Goal: Transaction & Acquisition: Purchase product/service

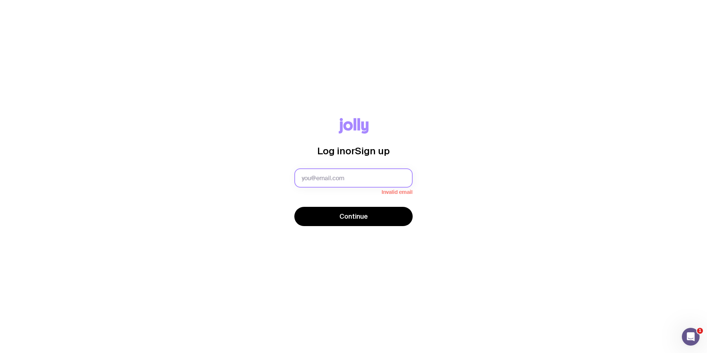
click at [360, 180] on input "text" at bounding box center [353, 177] width 118 height 19
type input "[EMAIL_ADDRESS][DOMAIN_NAME]"
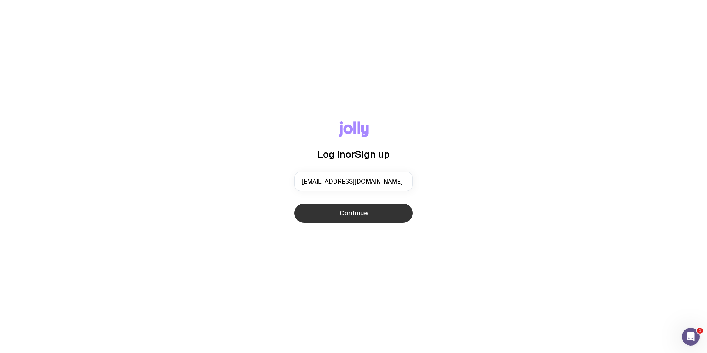
click at [340, 214] on span "Continue" at bounding box center [353, 212] width 28 height 9
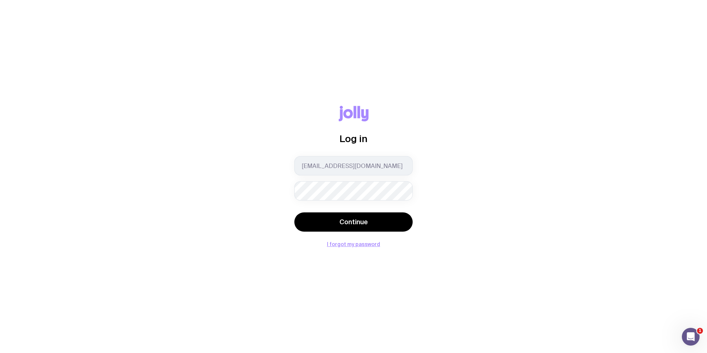
click at [357, 212] on form "[EMAIL_ADDRESS][DOMAIN_NAME] Continue" at bounding box center [353, 194] width 118 height 77
click at [355, 222] on span "Continue" at bounding box center [353, 221] width 28 height 9
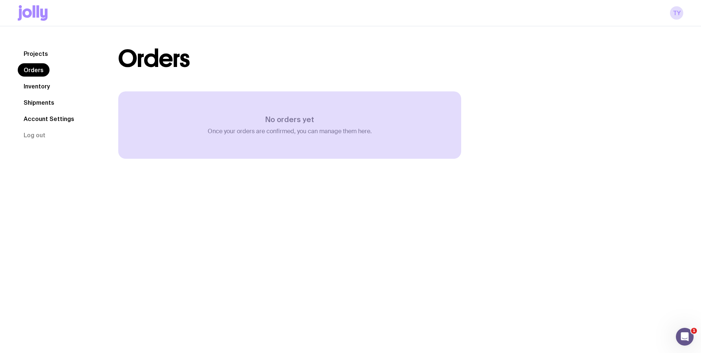
click at [38, 54] on link "Projects" at bounding box center [36, 53] width 36 height 13
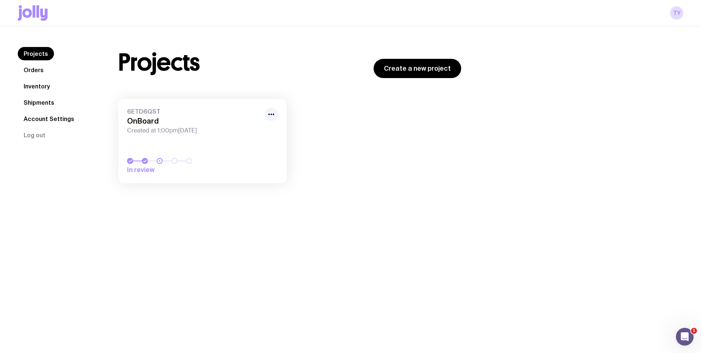
click at [205, 129] on span "Created at 1:00pm[DATE]" at bounding box center [193, 130] width 133 height 7
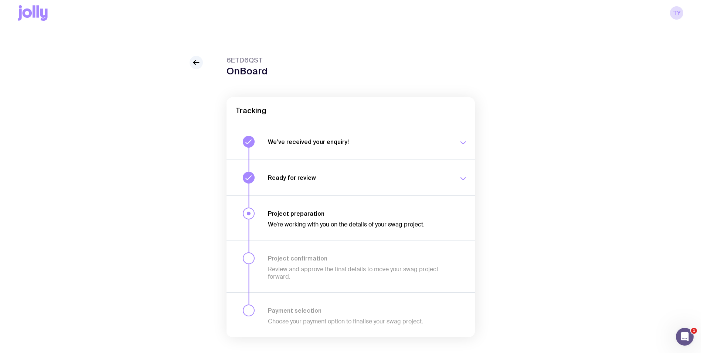
click at [306, 141] on h3 "We’ve received your enquiry!" at bounding box center [359, 141] width 182 height 7
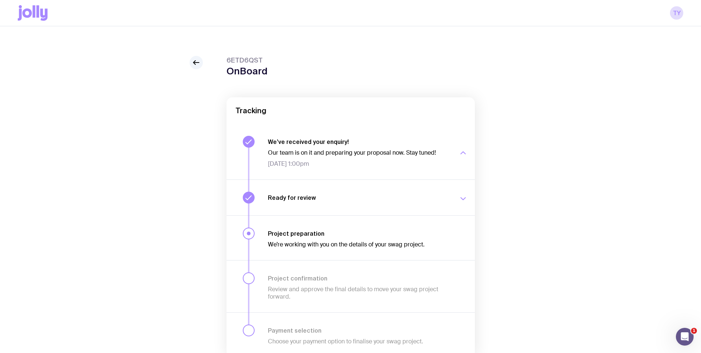
click at [306, 141] on h3 "We’ve received your enquiry!" at bounding box center [359, 141] width 182 height 7
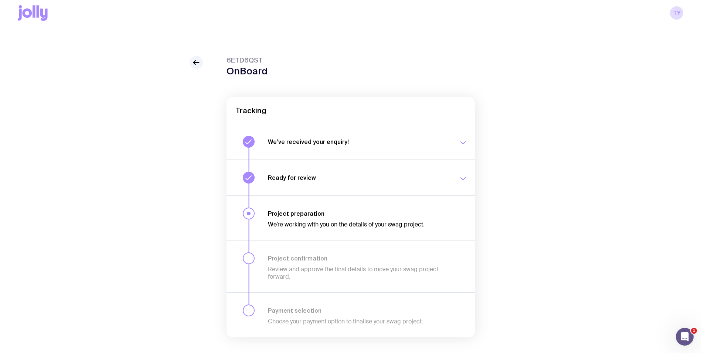
click at [318, 185] on button "Ready for review We’ll notify you as soon as your proposal and merch concepts a…" at bounding box center [351, 177] width 248 height 36
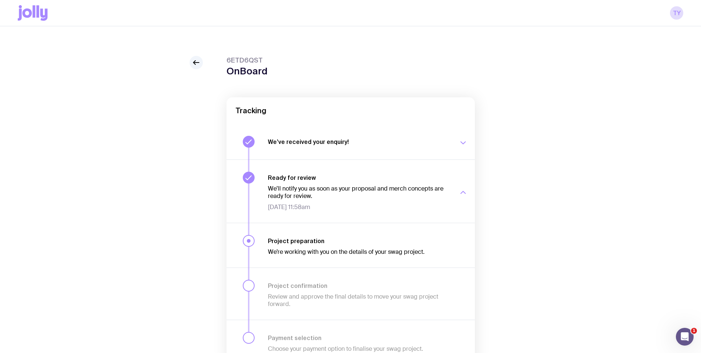
click at [319, 183] on div "We’ll notify you as soon as your proposal and merch concepts are ready for revi…" at bounding box center [359, 196] width 182 height 30
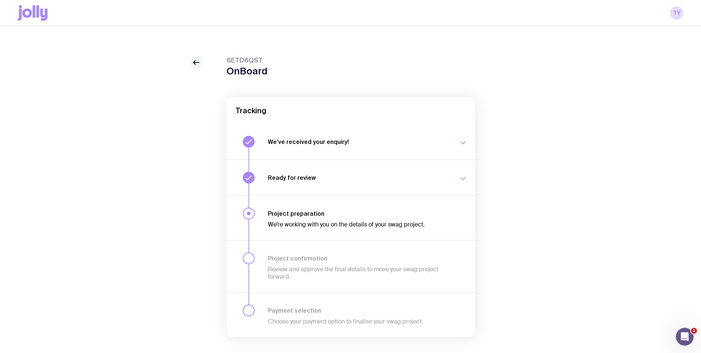
click at [197, 61] on icon at bounding box center [196, 62] width 9 height 9
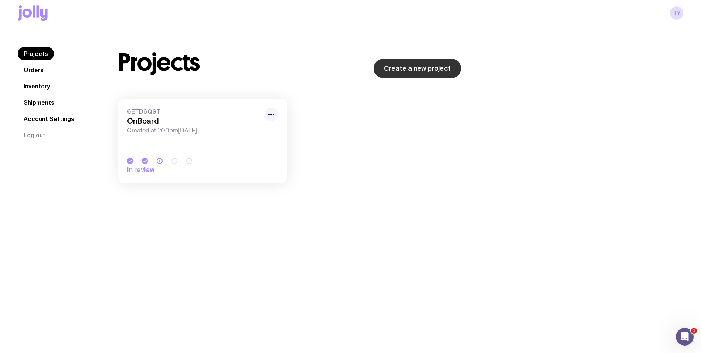
click at [403, 64] on link "Create a new project" at bounding box center [418, 68] width 88 height 19
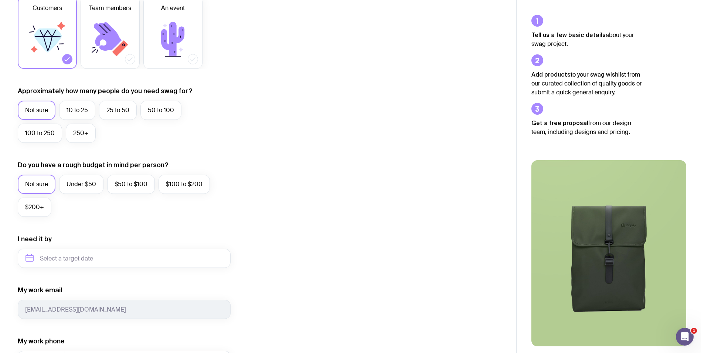
scroll to position [74, 0]
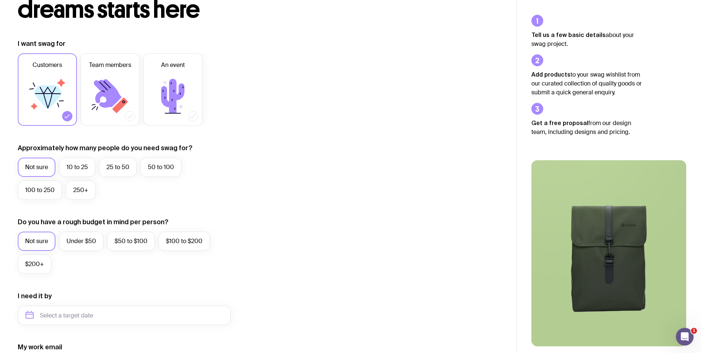
click at [26, 167] on label "Not sure" at bounding box center [37, 166] width 38 height 19
click at [0, 0] on input "Not sure" at bounding box center [0, 0] width 0 height 0
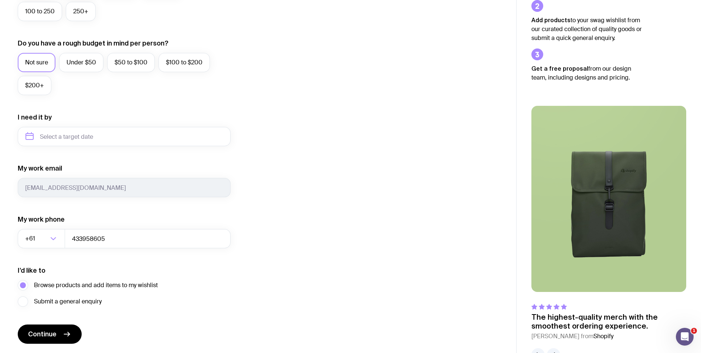
scroll to position [276, 0]
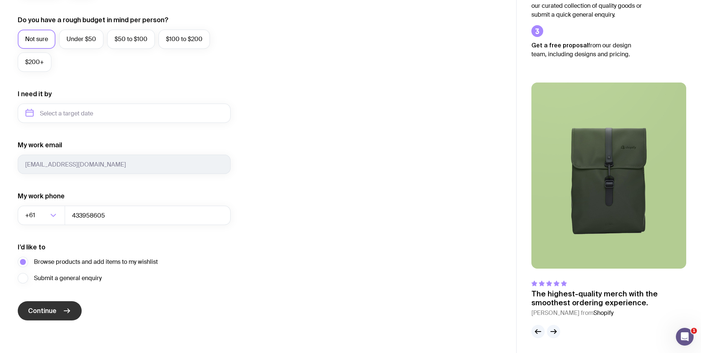
click at [57, 306] on button "Continue" at bounding box center [50, 310] width 64 height 19
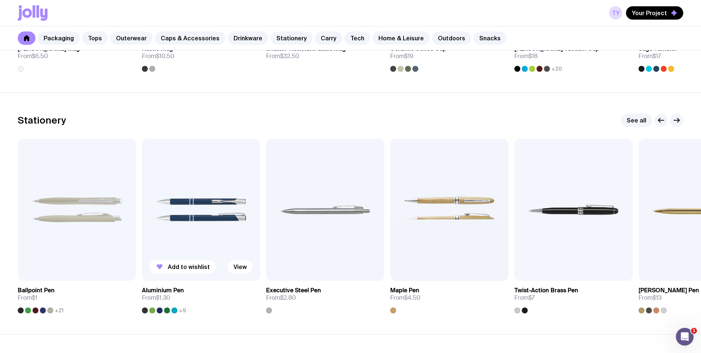
scroll to position [1294, 0]
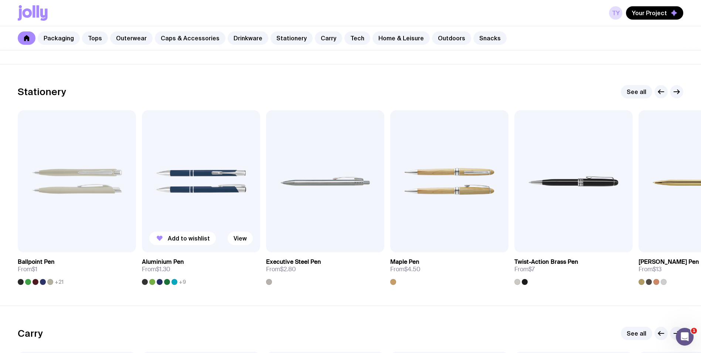
click at [199, 193] on img at bounding box center [201, 181] width 118 height 142
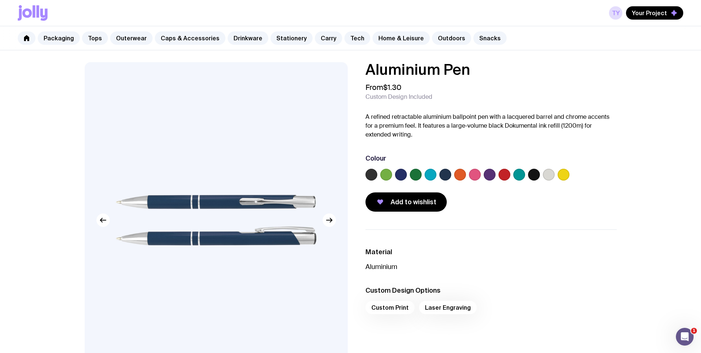
click at [549, 176] on label at bounding box center [549, 175] width 12 height 12
click at [0, 0] on input "radio" at bounding box center [0, 0] width 0 height 0
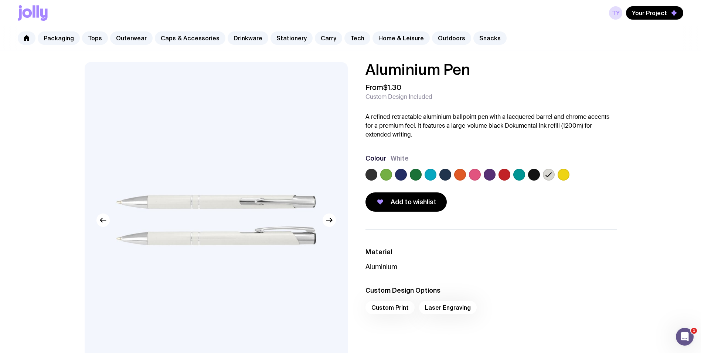
click at [532, 176] on label at bounding box center [534, 175] width 12 height 12
click at [0, 0] on input "radio" at bounding box center [0, 0] width 0 height 0
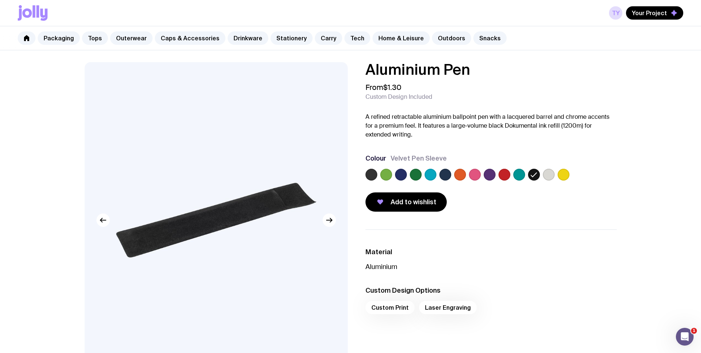
click at [512, 174] on div at bounding box center [491, 176] width 251 height 15
click at [517, 173] on label at bounding box center [519, 175] width 12 height 12
click at [0, 0] on input "radio" at bounding box center [0, 0] width 0 height 0
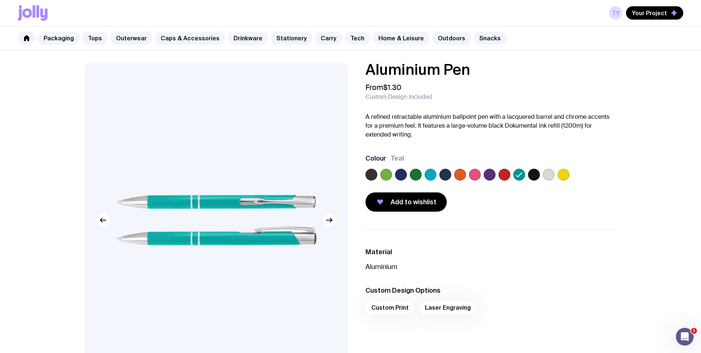
click at [483, 174] on div at bounding box center [491, 176] width 251 height 15
click at [491, 173] on label at bounding box center [490, 175] width 12 height 12
click at [0, 0] on input "radio" at bounding box center [0, 0] width 0 height 0
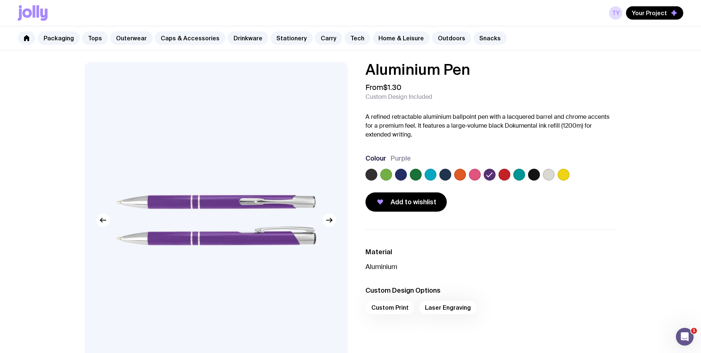
click at [431, 173] on label at bounding box center [431, 175] width 12 height 12
click at [0, 0] on input "radio" at bounding box center [0, 0] width 0 height 0
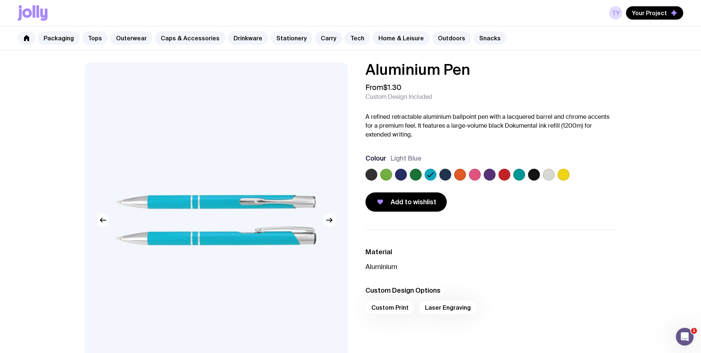
click at [400, 174] on label at bounding box center [401, 175] width 12 height 12
click at [0, 0] on input "radio" at bounding box center [0, 0] width 0 height 0
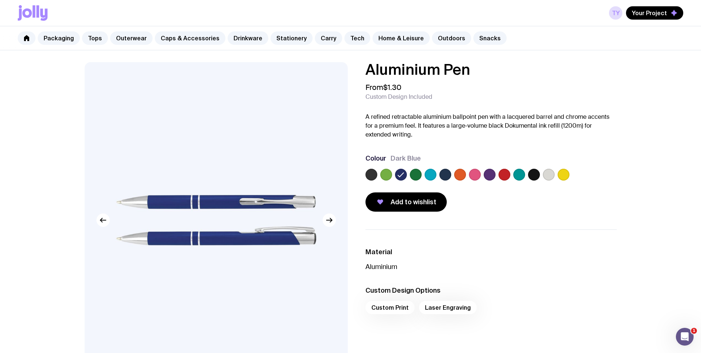
click at [370, 175] on label at bounding box center [372, 175] width 12 height 12
click at [0, 0] on input "radio" at bounding box center [0, 0] width 0 height 0
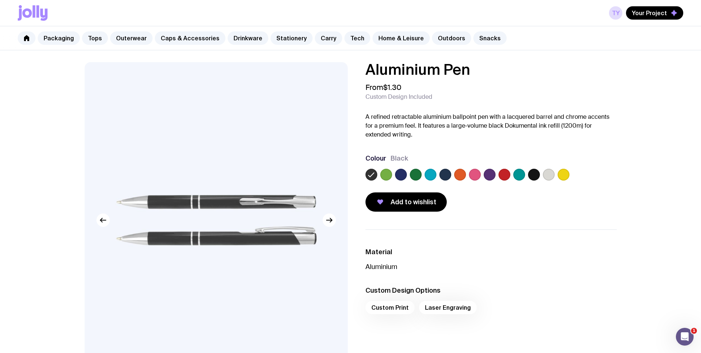
click at [387, 174] on label at bounding box center [386, 175] width 12 height 12
click at [0, 0] on input "radio" at bounding box center [0, 0] width 0 height 0
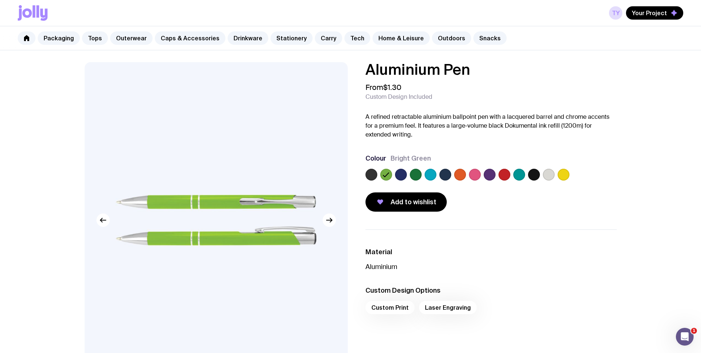
click at [550, 176] on label at bounding box center [549, 175] width 12 height 12
click at [0, 0] on input "radio" at bounding box center [0, 0] width 0 height 0
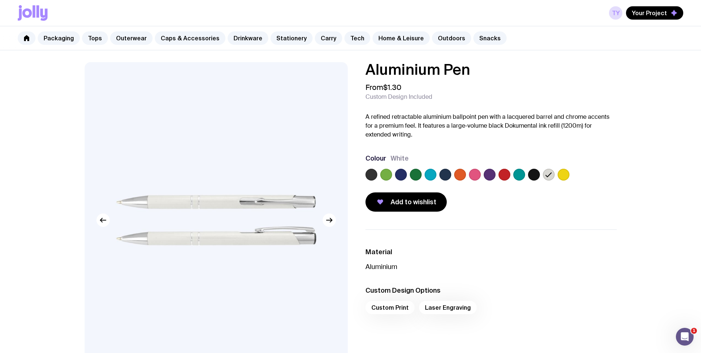
click at [568, 175] on label at bounding box center [564, 175] width 12 height 12
click at [0, 0] on input "radio" at bounding box center [0, 0] width 0 height 0
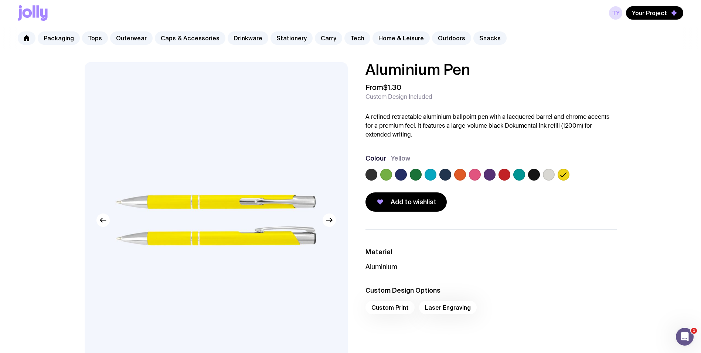
click at [523, 176] on label at bounding box center [519, 175] width 12 height 12
click at [0, 0] on input "radio" at bounding box center [0, 0] width 0 height 0
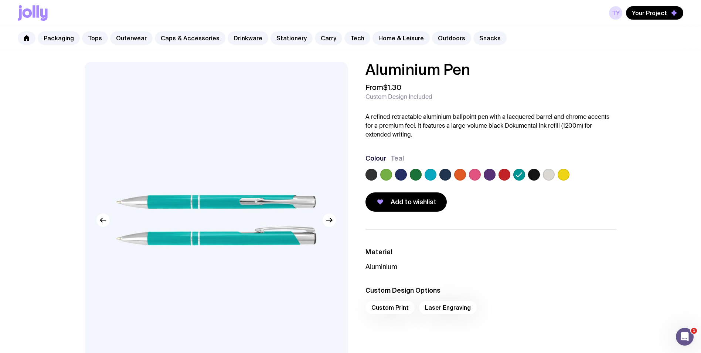
click at [505, 175] on label at bounding box center [505, 175] width 12 height 12
click at [0, 0] on input "radio" at bounding box center [0, 0] width 0 height 0
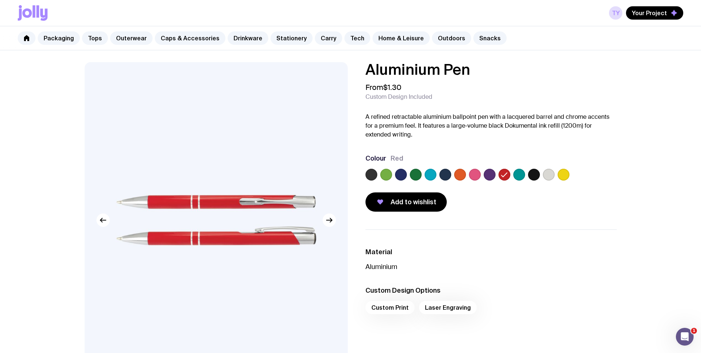
click at [488, 174] on label at bounding box center [490, 175] width 12 height 12
click at [0, 0] on input "radio" at bounding box center [0, 0] width 0 height 0
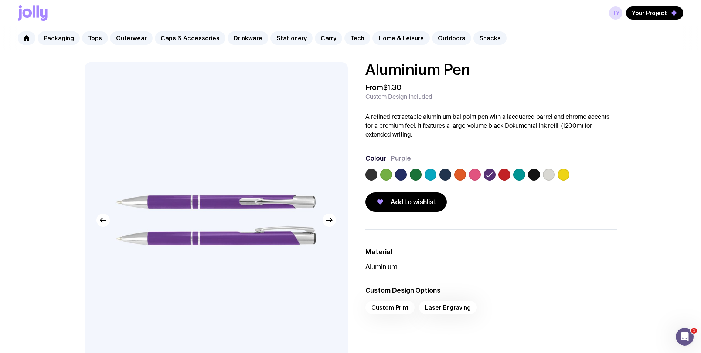
click at [479, 173] on label at bounding box center [475, 175] width 12 height 12
click at [0, 0] on input "radio" at bounding box center [0, 0] width 0 height 0
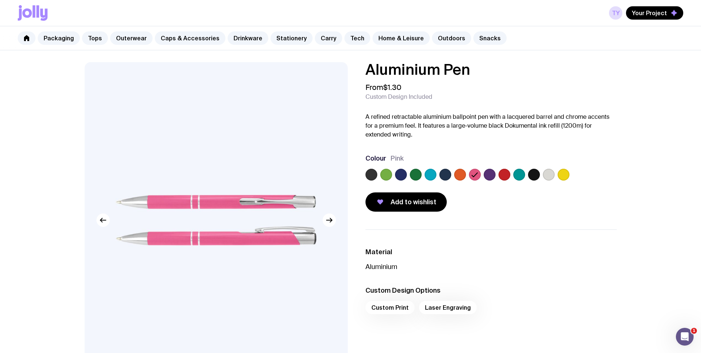
click at [459, 173] on label at bounding box center [460, 175] width 12 height 12
click at [0, 0] on input "radio" at bounding box center [0, 0] width 0 height 0
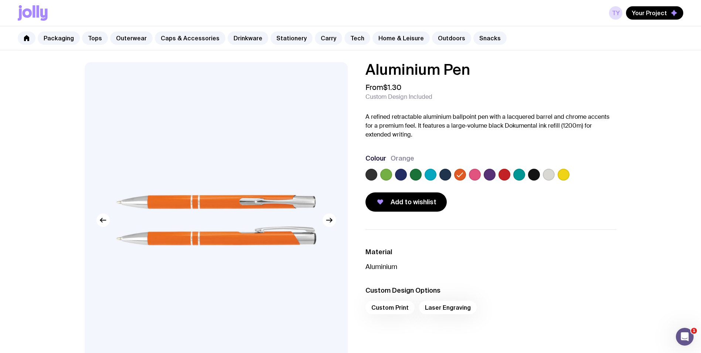
click at [493, 173] on label at bounding box center [490, 175] width 12 height 12
click at [0, 0] on input "radio" at bounding box center [0, 0] width 0 height 0
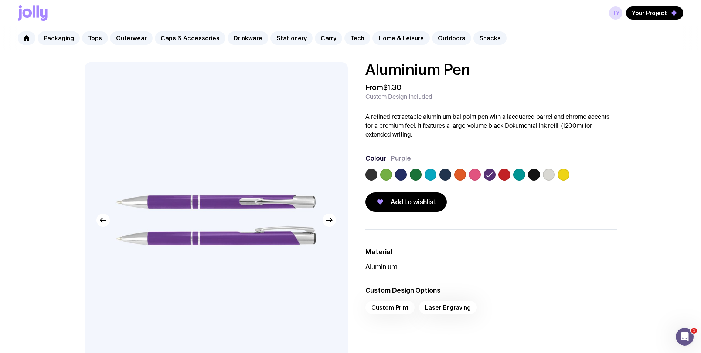
click at [448, 173] on label at bounding box center [445, 175] width 12 height 12
click at [0, 0] on input "radio" at bounding box center [0, 0] width 0 height 0
